Goal: Task Accomplishment & Management: Manage account settings

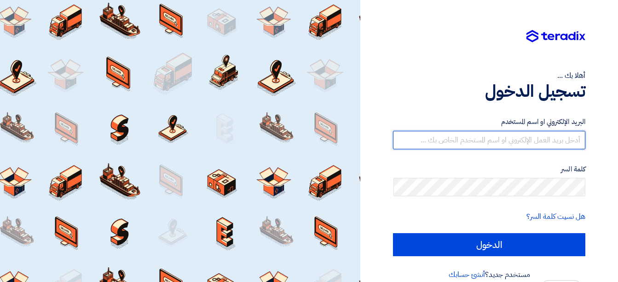
type input "[EMAIL_ADDRESS][DOMAIN_NAME]"
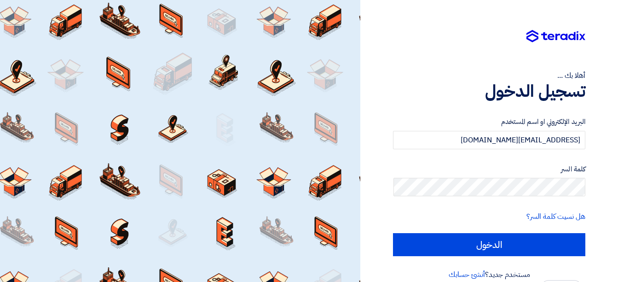
click at [526, 257] on div "البريد الإلكتروني او اسم المستخدم [EMAIL_ADDRESS][DOMAIN_NAME] كلمة السر هل نسي…" at bounding box center [489, 186] width 192 height 165
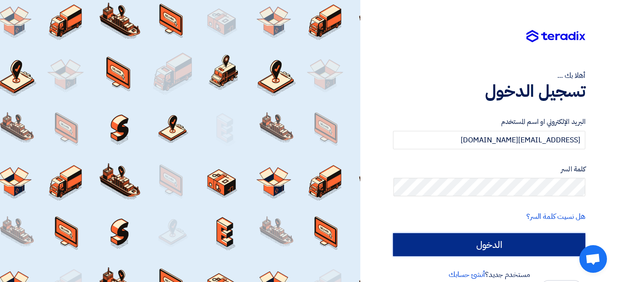
click at [526, 247] on input "الدخول" at bounding box center [489, 244] width 192 height 23
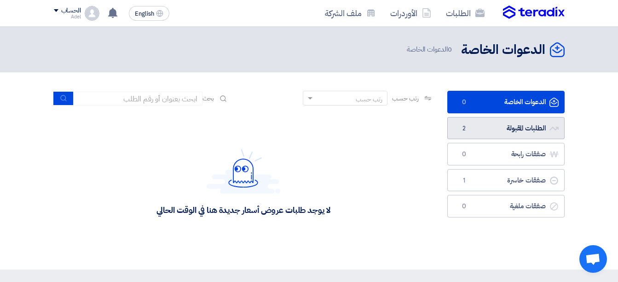
click at [503, 130] on link "الطلبات المقبولة الطلبات المقبولة 2" at bounding box center [505, 128] width 117 height 23
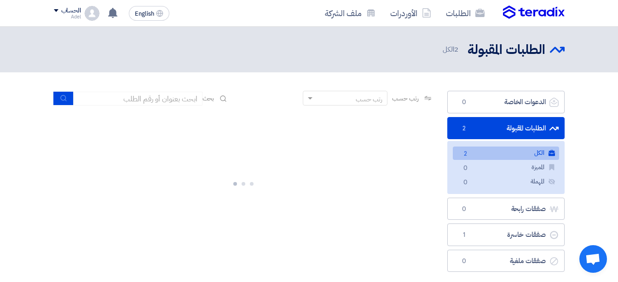
click at [475, 151] on link "الكل الكل 2" at bounding box center [506, 152] width 106 height 13
